Goal: Task Accomplishment & Management: Complete application form

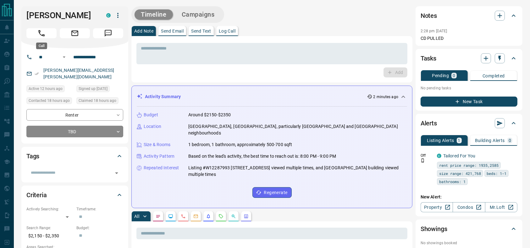
click at [35, 32] on button "Call" at bounding box center [41, 33] width 30 height 10
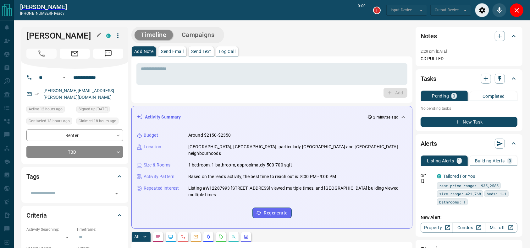
type input "*******"
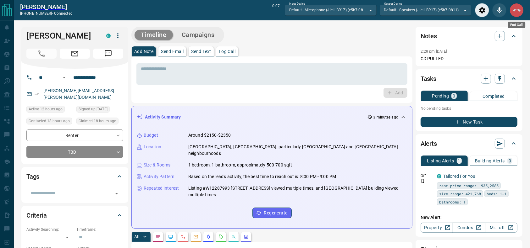
click at [515, 6] on button "End Call" at bounding box center [516, 10] width 14 height 14
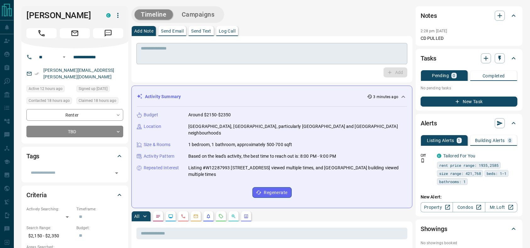
click at [328, 54] on textarea at bounding box center [272, 54] width 262 height 16
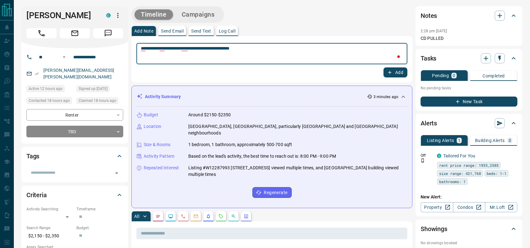
type textarea "**********"
click at [390, 74] on icon "button" at bounding box center [390, 73] width 6 height 6
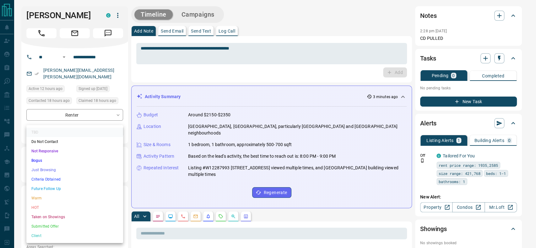
click at [77, 169] on li "Just Browsing" at bounding box center [74, 170] width 97 height 9
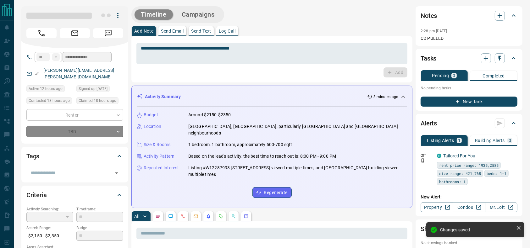
type input "*"
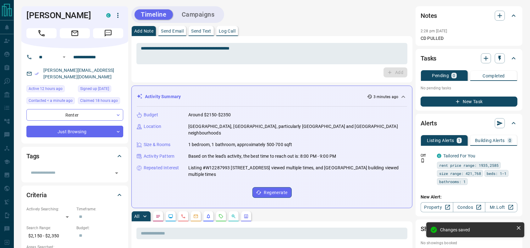
click at [208, 9] on button "Campaigns" at bounding box center [198, 14] width 46 height 10
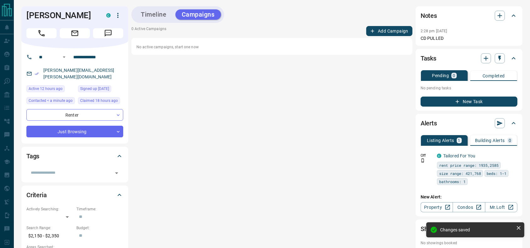
click at [392, 29] on button "Add Campaign" at bounding box center [389, 31] width 46 height 10
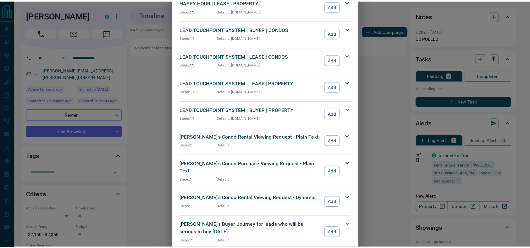
scroll to position [173, 0]
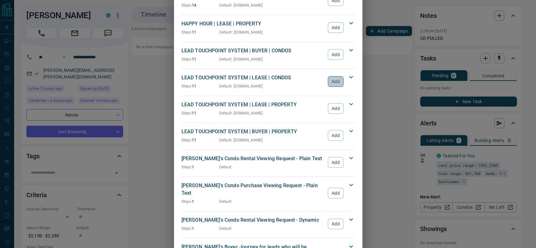
click at [329, 81] on button "Add" at bounding box center [335, 81] width 15 height 11
